Goal: Information Seeking & Learning: Learn about a topic

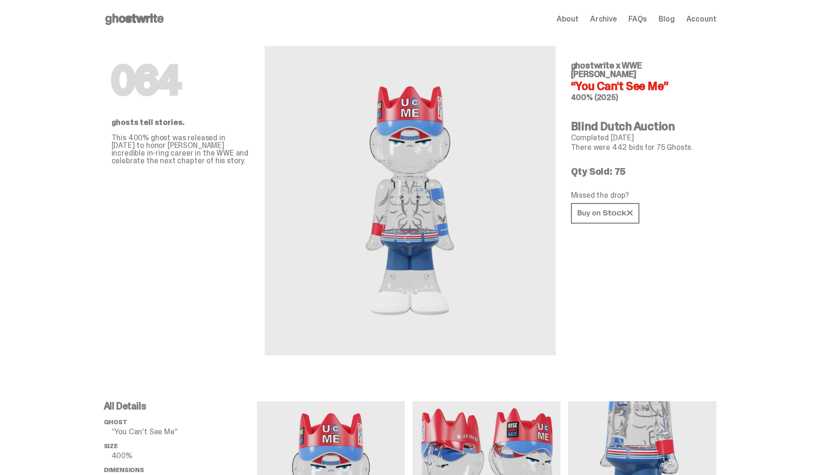
click at [129, 20] on use at bounding box center [134, 18] width 58 height 11
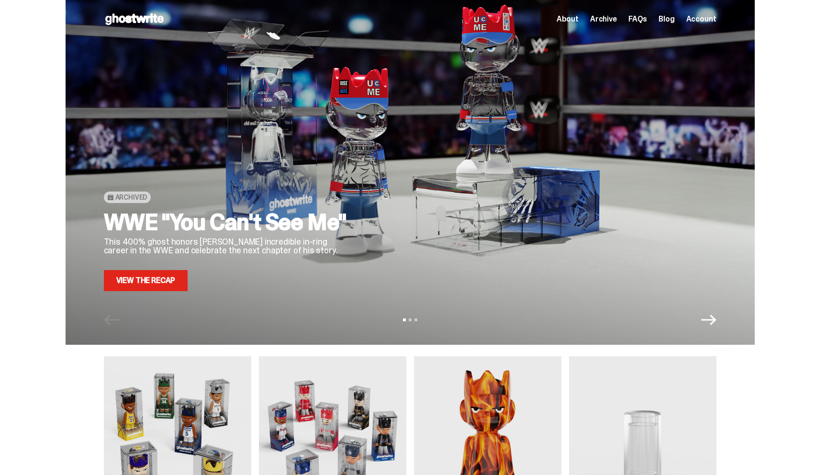
click at [162, 276] on link "View the Recap" at bounding box center [146, 280] width 84 height 21
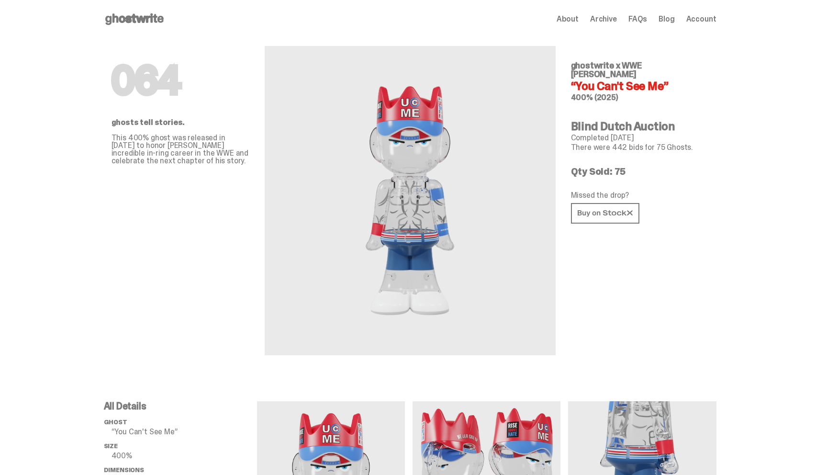
click at [131, 19] on use at bounding box center [134, 18] width 58 height 11
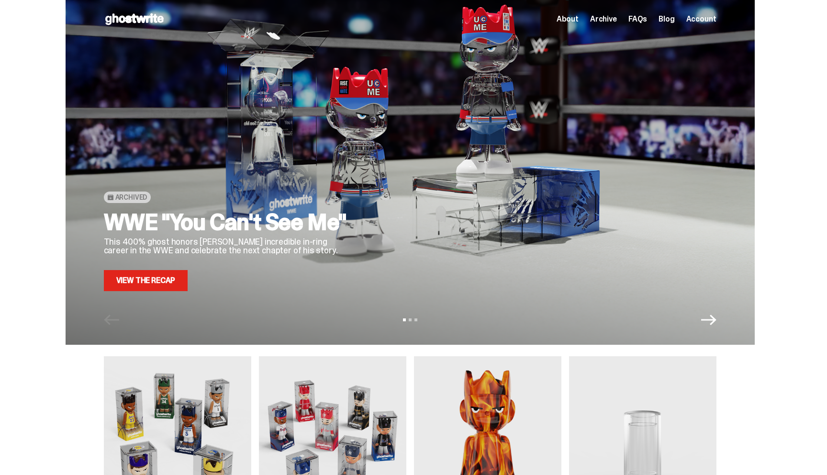
click at [144, 276] on link "View the Recap" at bounding box center [146, 280] width 84 height 21
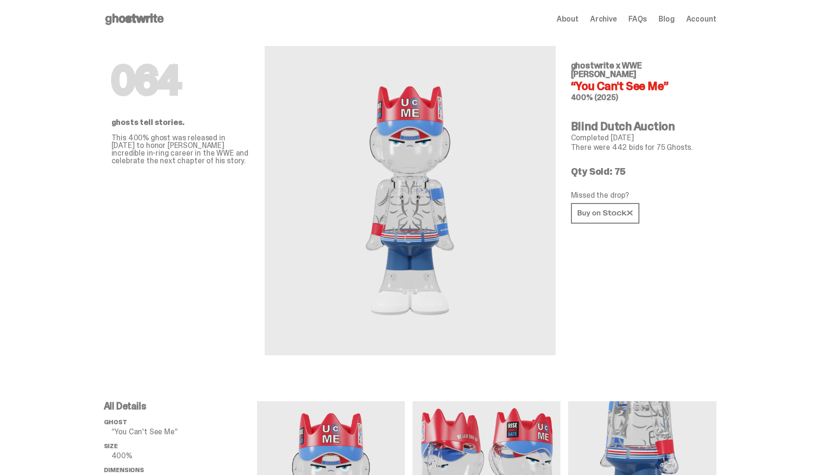
click at [131, 20] on use at bounding box center [134, 18] width 58 height 11
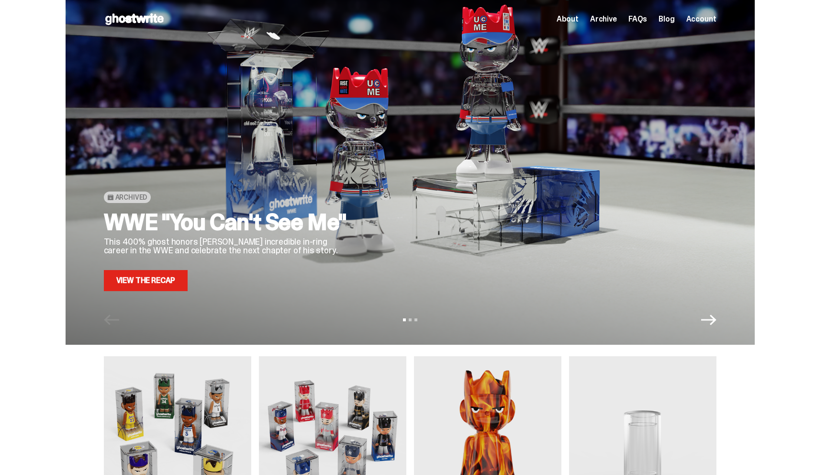
click at [159, 274] on link "View the Recap" at bounding box center [146, 280] width 84 height 21
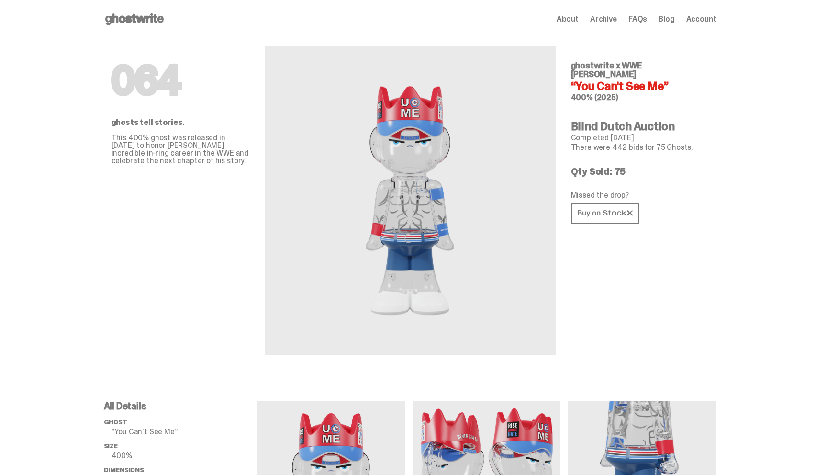
click at [150, 20] on use at bounding box center [134, 18] width 58 height 11
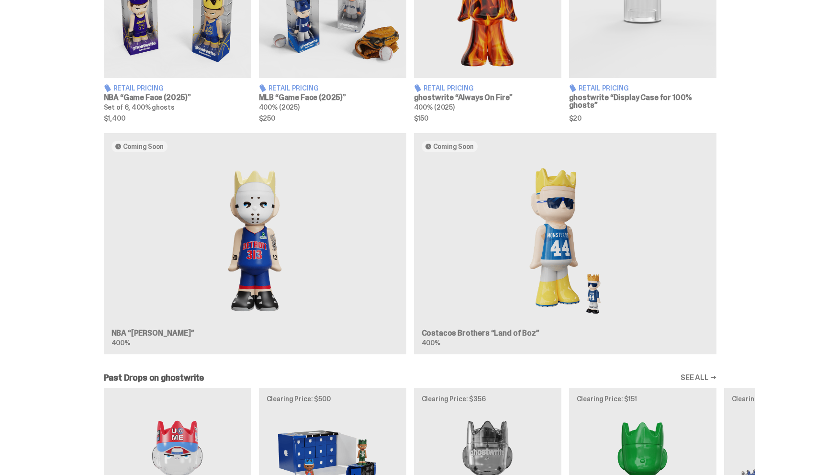
scroll to position [462, 0]
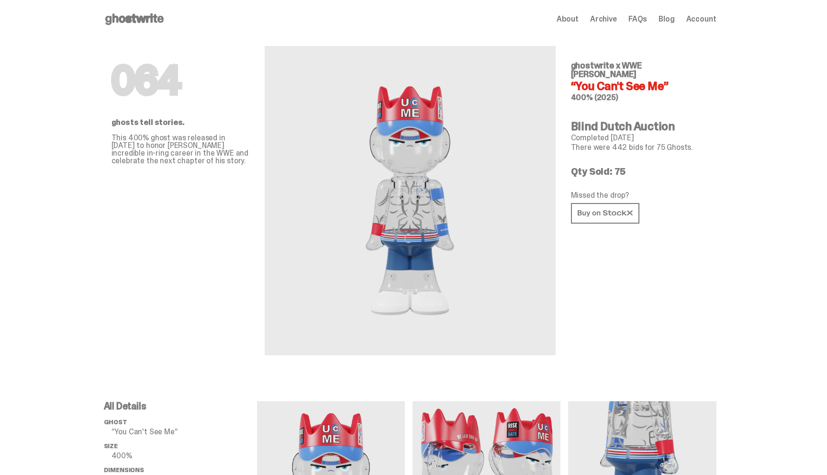
click at [128, 16] on icon at bounding box center [134, 18] width 61 height 15
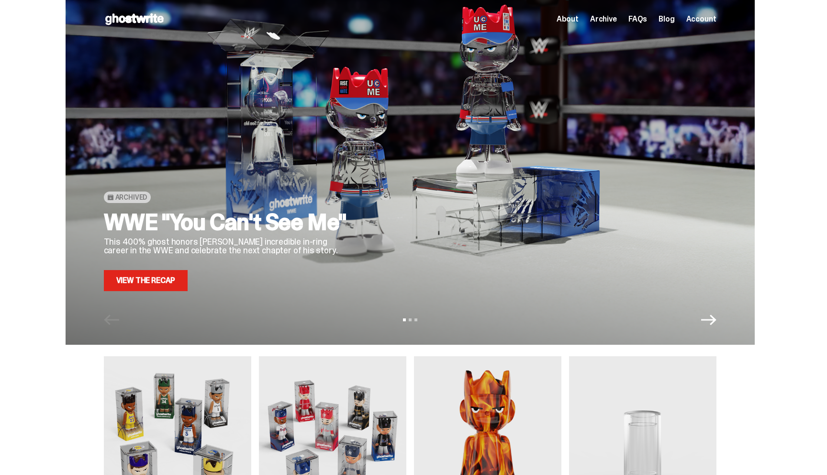
click at [152, 281] on link "View the Recap" at bounding box center [146, 280] width 84 height 21
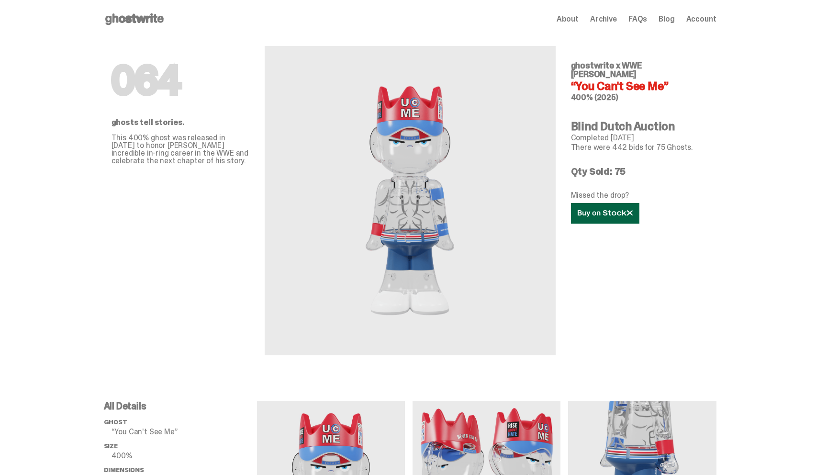
click at [608, 203] on link at bounding box center [605, 213] width 68 height 21
